Goal: Information Seeking & Learning: Learn about a topic

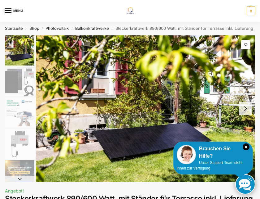
click at [245, 146] on icon "×" at bounding box center [246, 146] width 7 height 7
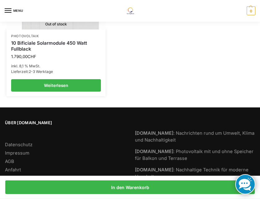
scroll to position [1077, 0]
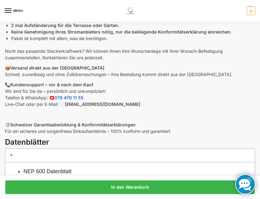
scroll to position [267, 0]
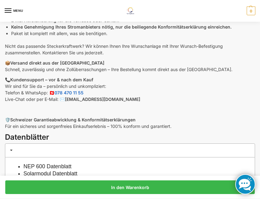
click at [78, 173] on link "Solarmodul Datenblatt" at bounding box center [51, 173] width 54 height 6
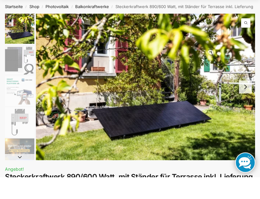
scroll to position [22, 0]
